Goal: Information Seeking & Learning: Learn about a topic

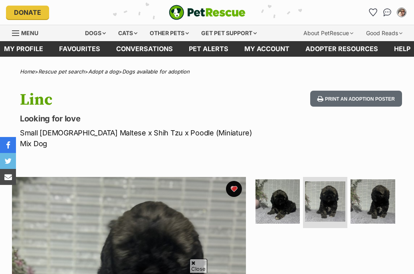
scroll to position [177, 0]
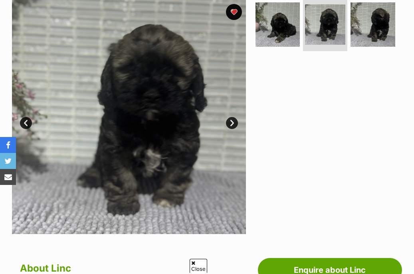
click at [232, 117] on link "Next" at bounding box center [232, 123] width 12 height 12
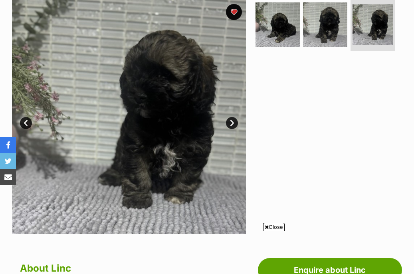
scroll to position [0, 0]
click at [232, 117] on link "Next" at bounding box center [232, 123] width 12 height 12
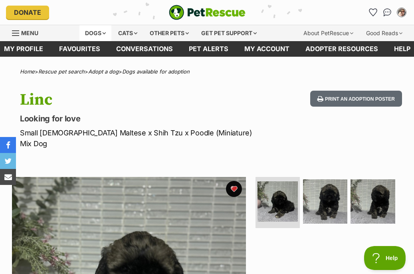
click at [98, 32] on div "Dogs" at bounding box center [95, 33] width 32 height 16
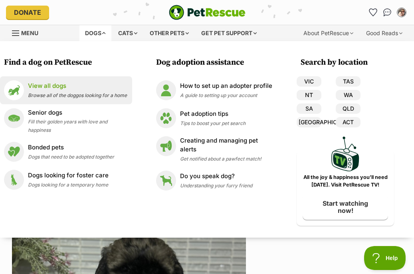
click at [82, 88] on p "View all dogs" at bounding box center [77, 85] width 99 height 9
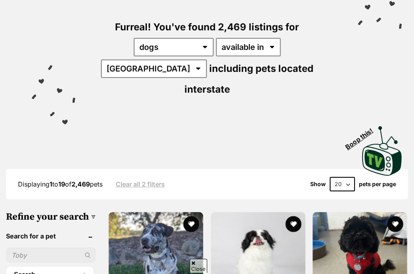
select select "QLD"
click at [207, 59] on select "[GEOGRAPHIC_DATA] [GEOGRAPHIC_DATA] [GEOGRAPHIC_DATA] [GEOGRAPHIC_DATA] [GEOGRA…" at bounding box center [154, 68] width 106 height 18
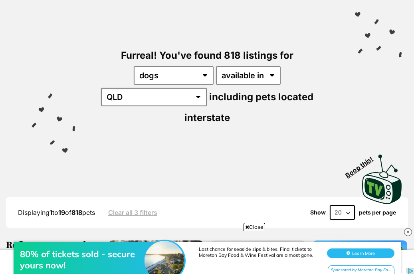
scroll to position [57, 0]
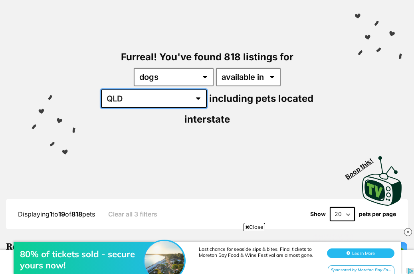
click at [207, 89] on select "Australia ACT NSW NT QLD SA TAS VIC WA" at bounding box center [154, 98] width 106 height 18
select select "any"
click at [207, 89] on select "Australia ACT NSW NT QLD SA TAS VIC WA" at bounding box center [154, 98] width 106 height 18
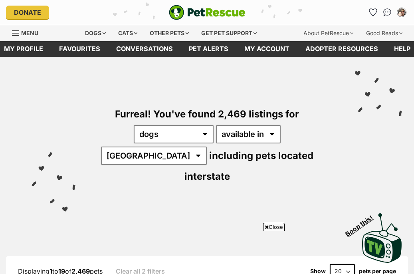
scroll to position [233, 0]
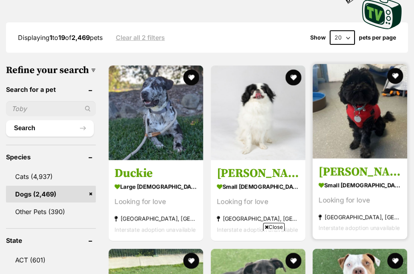
click at [343, 129] on img at bounding box center [359, 111] width 95 height 95
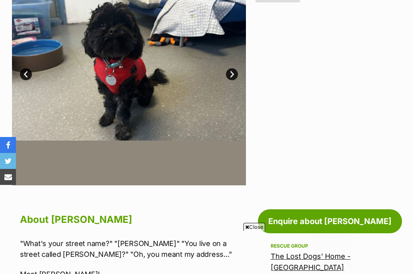
click at [233, 74] on link "Next" at bounding box center [232, 74] width 12 height 12
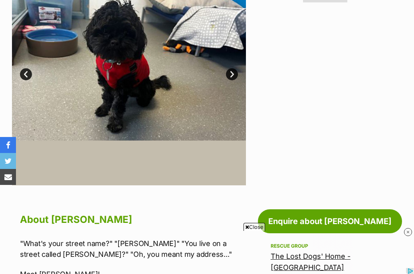
click at [233, 74] on link "Next" at bounding box center [232, 74] width 12 height 12
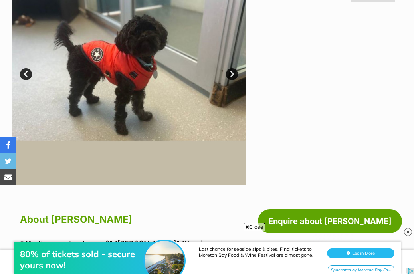
click at [233, 74] on link "Next" at bounding box center [232, 74] width 12 height 12
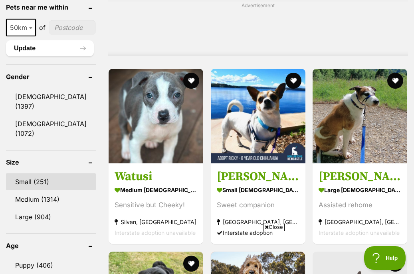
click at [34, 173] on link "Small (251)" at bounding box center [51, 181] width 90 height 17
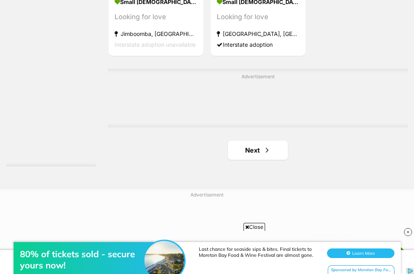
scroll to position [1662, 0]
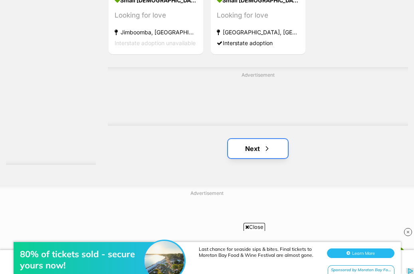
click at [245, 152] on link "Next" at bounding box center [258, 148] width 60 height 19
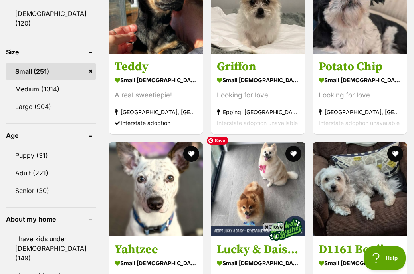
scroll to position [773, 0]
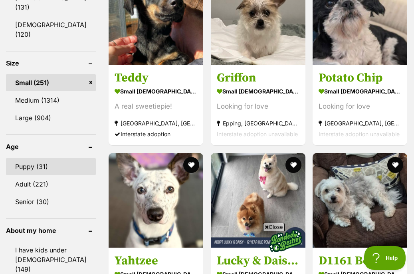
click at [39, 158] on link "Puppy (31)" at bounding box center [51, 166] width 90 height 17
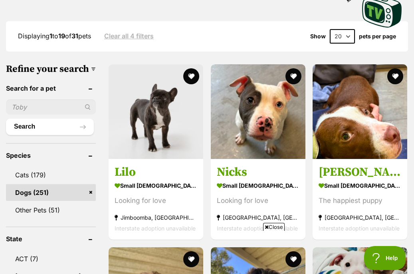
scroll to position [306, 0]
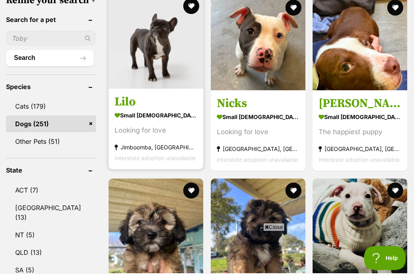
click at [149, 61] on img at bounding box center [155, 41] width 95 height 95
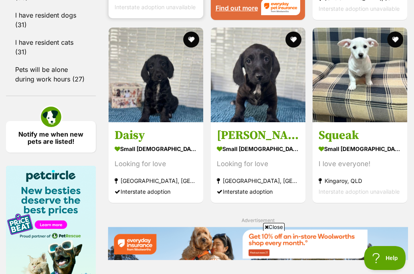
scroll to position [1083, 0]
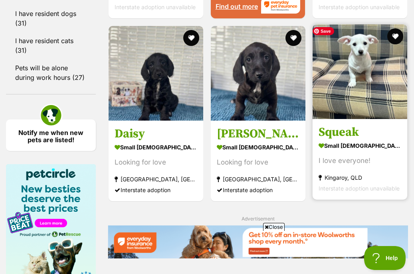
click at [361, 85] on img at bounding box center [359, 71] width 95 height 95
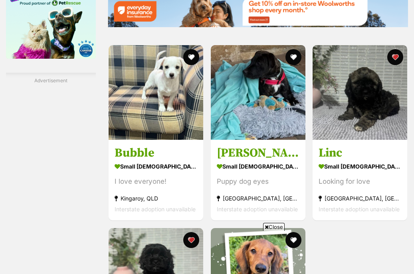
scroll to position [1314, 0]
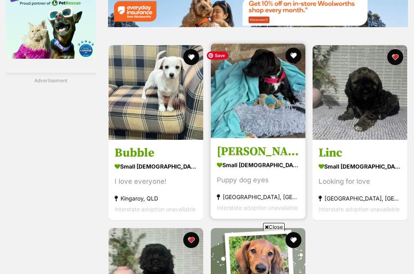
click at [252, 130] on img at bounding box center [258, 90] width 95 height 95
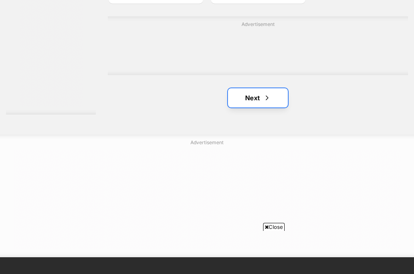
click at [251, 106] on link "Next" at bounding box center [258, 97] width 60 height 19
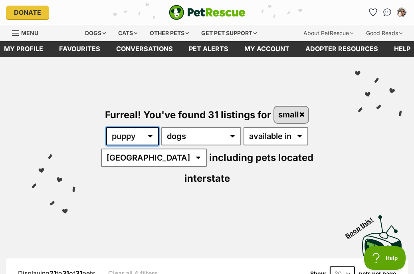
click at [147, 137] on select "any age puppy adult senior" at bounding box center [132, 136] width 53 height 18
